Goal: Information Seeking & Learning: Learn about a topic

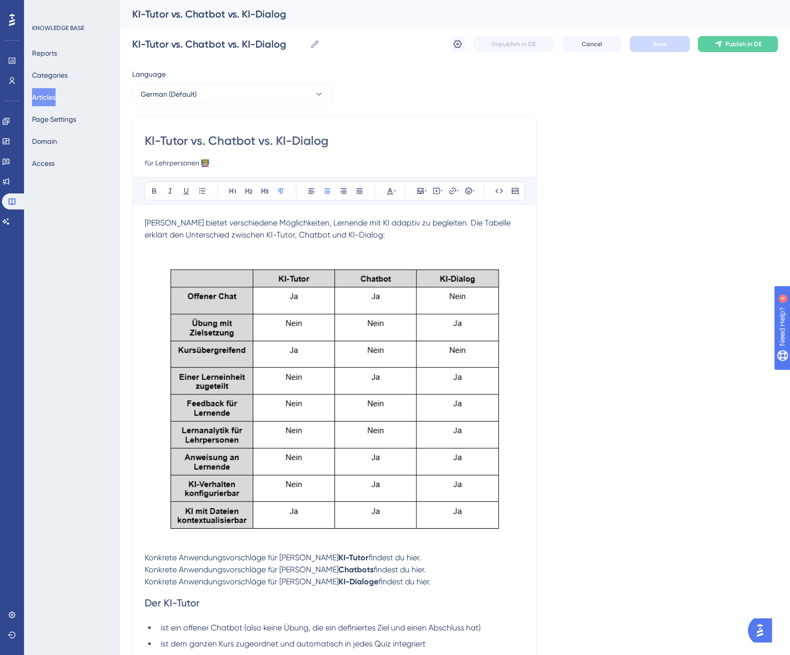
click at [235, 316] on img at bounding box center [335, 400] width 380 height 295
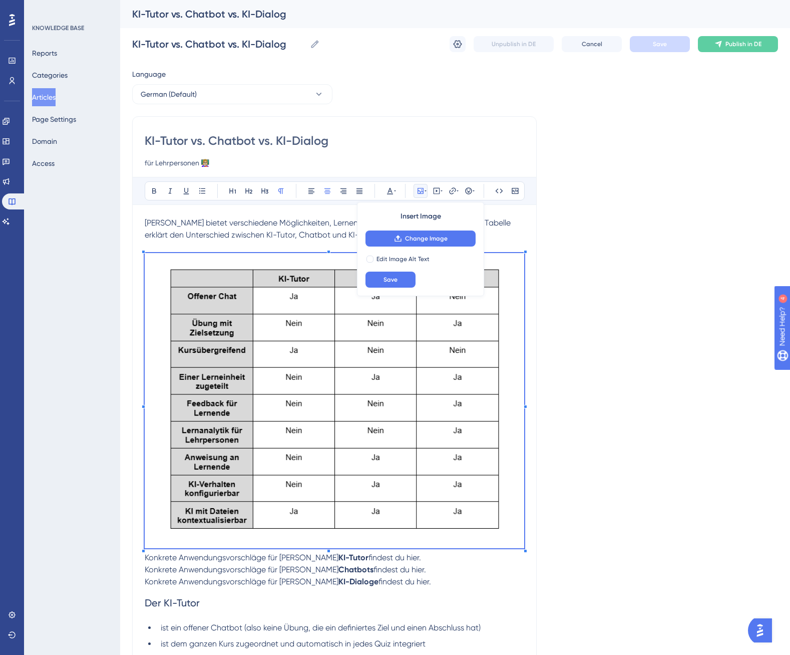
click at [264, 241] on p at bounding box center [335, 247] width 380 height 12
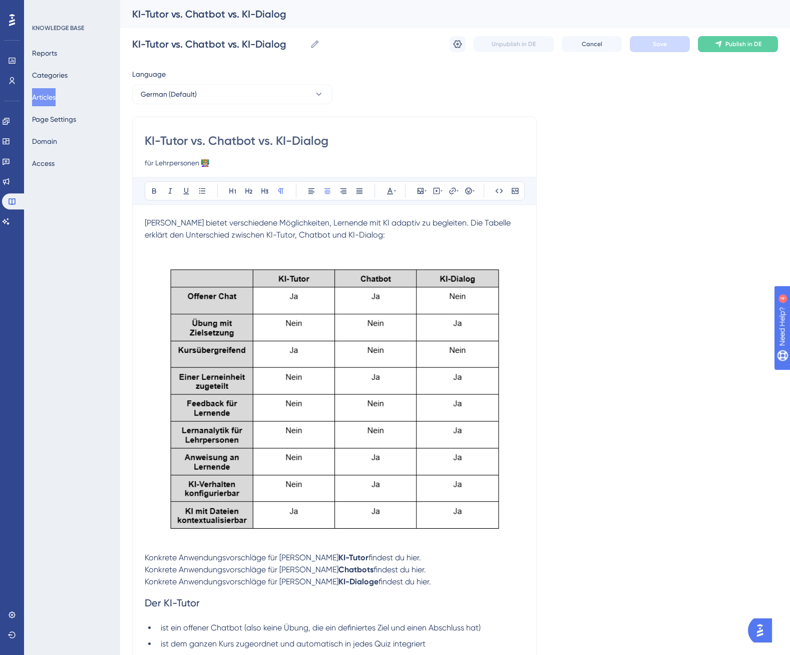
click at [339, 555] on strong "KI-Tutor" at bounding box center [354, 557] width 30 height 10
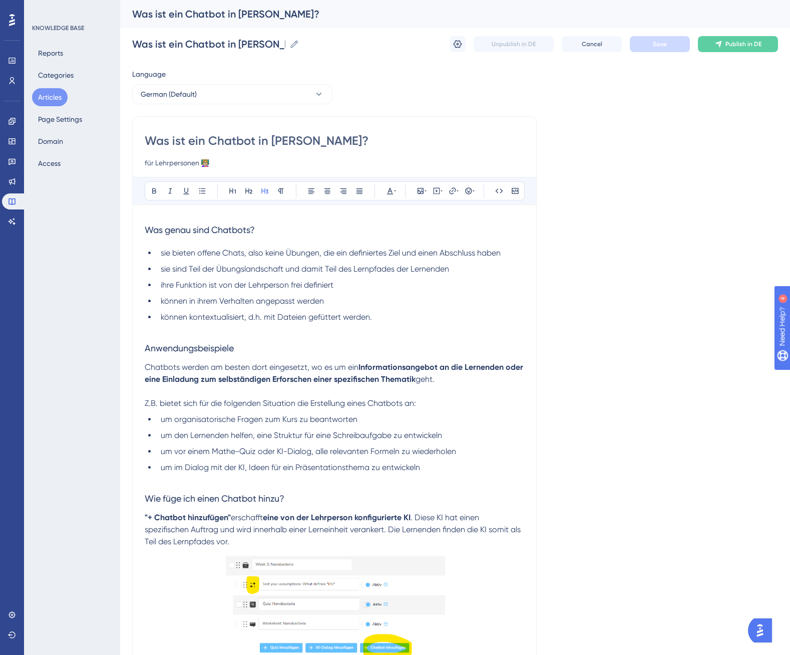
drag, startPoint x: 258, startPoint y: 143, endPoint x: 297, endPoint y: 142, distance: 38.6
click at [297, 142] on input "Was ist ein Chatbot in [PERSON_NAME]?" at bounding box center [335, 141] width 380 height 16
click at [305, 269] on span "sie sind Teil der Übungslandschaft und damit Teil des Lernpfades der Lernenden" at bounding box center [305, 269] width 288 height 10
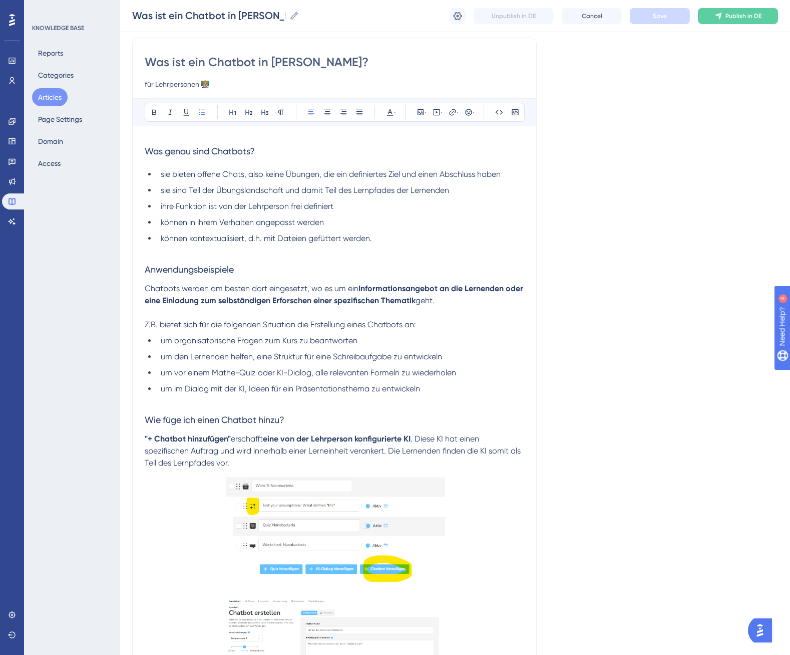
scroll to position [76, 0]
click at [262, 324] on span "Z.B. bietet sich für die folgenden Situation die Erstellung eines Chatbots an:" at bounding box center [280, 324] width 271 height 10
click at [0, 0] on lt-span "die folgenden Situation en" at bounding box center [0, 0] width 0 height 0
click at [676, 15] on button "Save" at bounding box center [660, 16] width 60 height 16
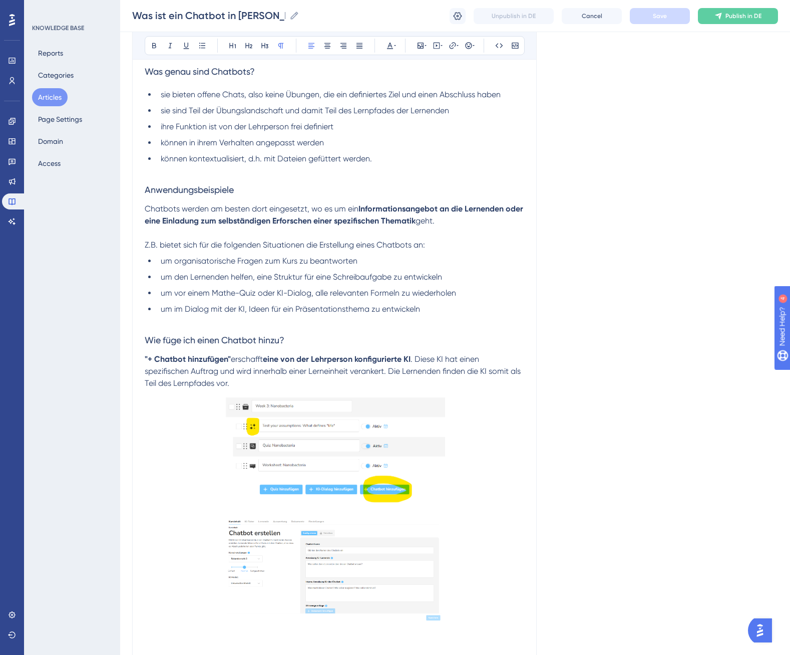
scroll to position [155, 0]
click at [231, 295] on span "um vor einem Mathe-Quiz oder KI-Dialog, alle relevanten Formeln zu wiederholen" at bounding box center [309, 292] width 296 height 10
click at [255, 274] on span "um den Lernenden helfen, eine Struktur für eine Schreibaufgabe zu entwickeln" at bounding box center [301, 276] width 281 height 10
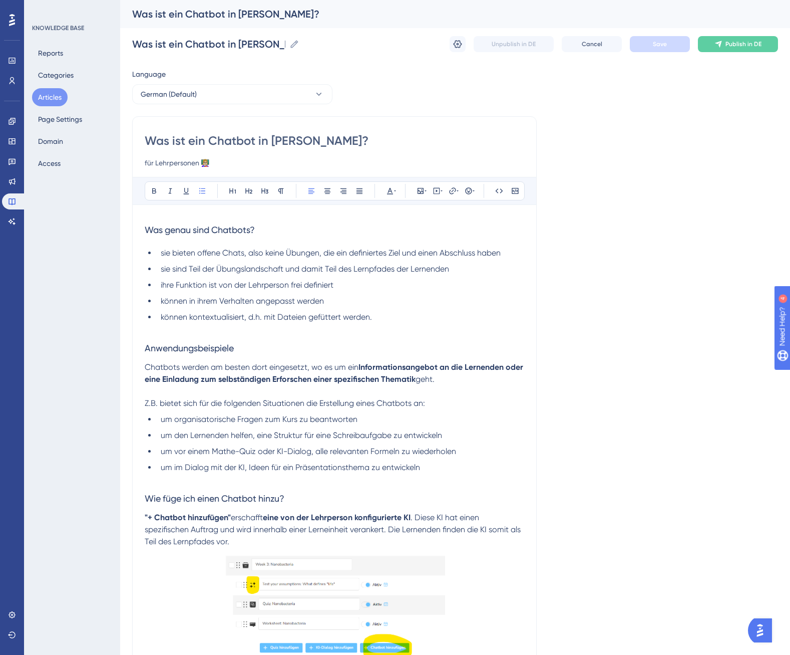
scroll to position [0, 1]
drag, startPoint x: 161, startPoint y: 238, endPoint x: 151, endPoint y: 235, distance: 10.5
click at [159, 238] on h3 "Was genau sind Chatbots?" at bounding box center [335, 230] width 380 height 26
click at [148, 229] on span "Was genau sind Chatbots?" at bounding box center [200, 229] width 110 height 11
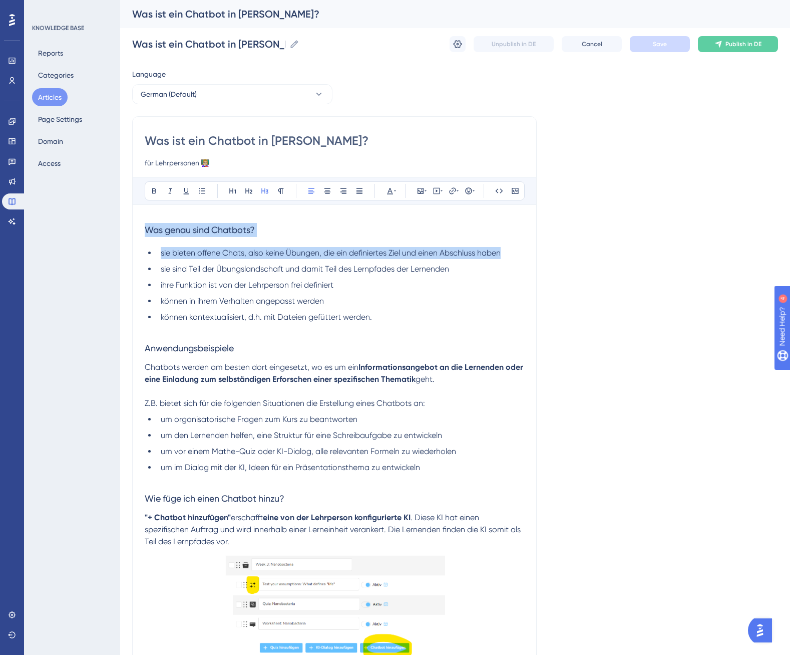
drag, startPoint x: 146, startPoint y: 229, endPoint x: 515, endPoint y: 250, distance: 369.3
click at [515, 250] on div "Was genau sind Chatbots? sie bieten offene Chats, also keine Übungen, die ein d…" at bounding box center [335, 519] width 380 height 604
copy div "Was genau sind Chatbots? sie bieten offene Chats, also keine Übungen, die ein d…"
click at [455, 302] on li "können in ihrem Verhalten angepasst werden" at bounding box center [341, 301] width 368 height 12
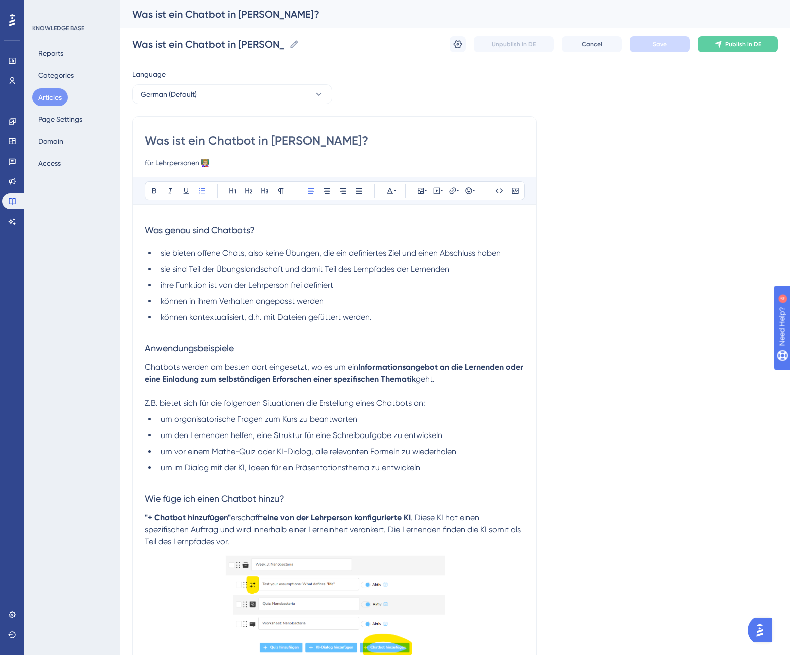
click at [651, 307] on div "Language German (Default) Was ist ein Chatbot in [PERSON_NAME]? für Lehrpersone…" at bounding box center [455, 480] width 646 height 825
